Goal: Transaction & Acquisition: Obtain resource

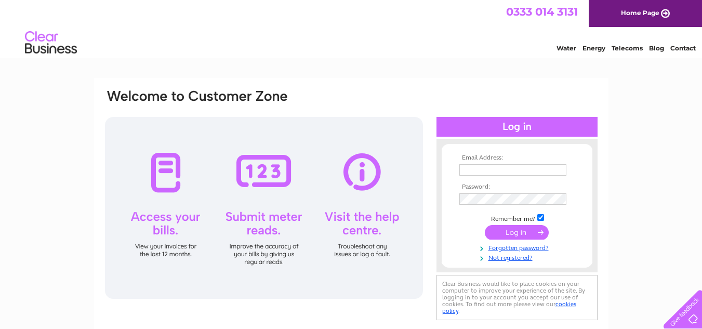
type input "[EMAIL_ADDRESS][DOMAIN_NAME]"
click at [528, 233] on input "submit" at bounding box center [517, 232] width 64 height 15
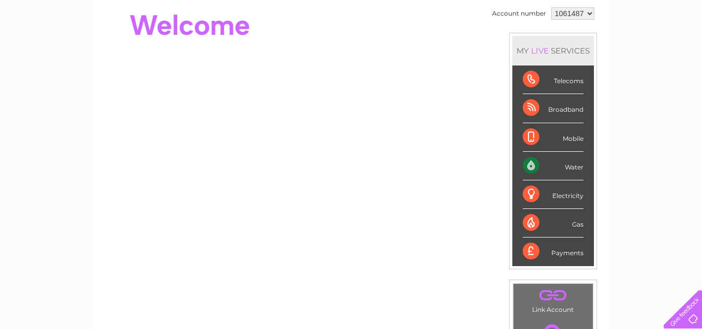
scroll to position [52, 0]
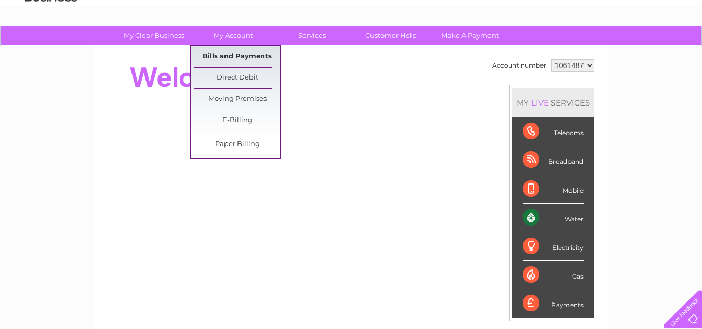
click at [223, 55] on link "Bills and Payments" at bounding box center [237, 56] width 86 height 21
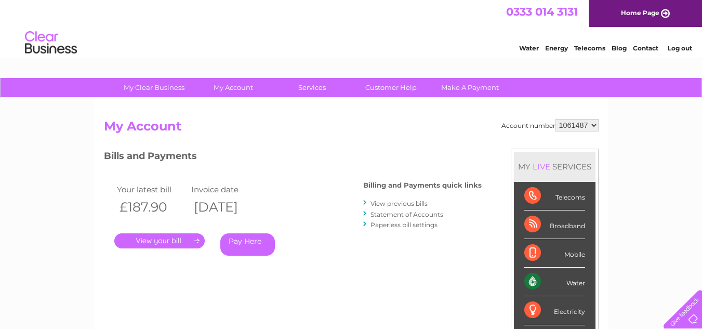
click at [155, 241] on link "." at bounding box center [159, 240] width 90 height 15
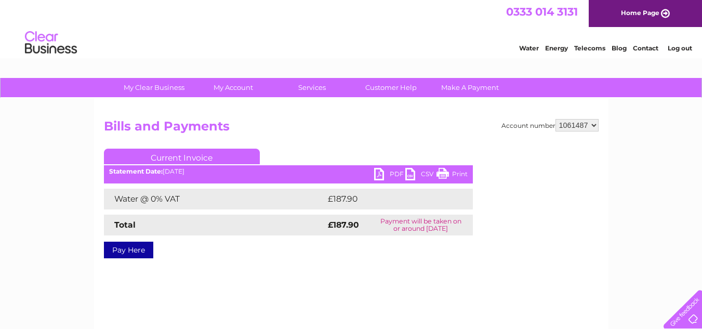
click at [399, 174] on link "PDF" at bounding box center [389, 175] width 31 height 15
